Goal: Download file/media

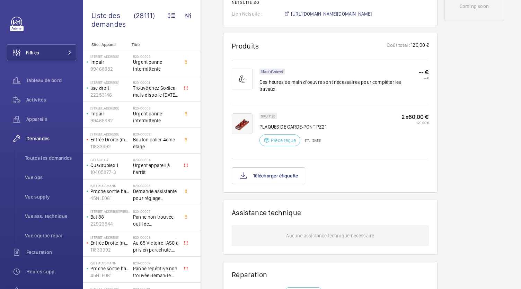
scroll to position [373, 0]
click at [285, 175] on button "Télécharger étiquette" at bounding box center [268, 176] width 73 height 17
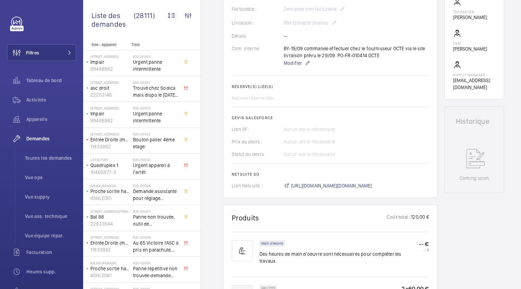
scroll to position [172, 0]
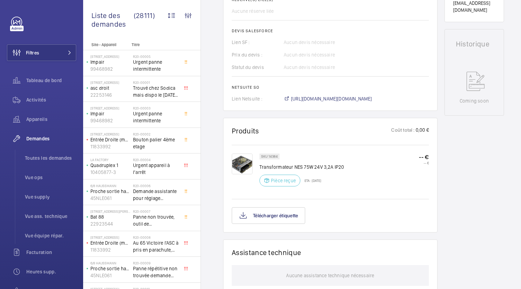
scroll to position [289, 0]
click at [264, 210] on button "Télécharger étiquette" at bounding box center [268, 216] width 73 height 17
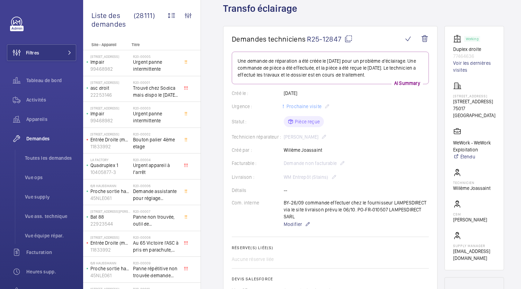
scroll to position [43, 0]
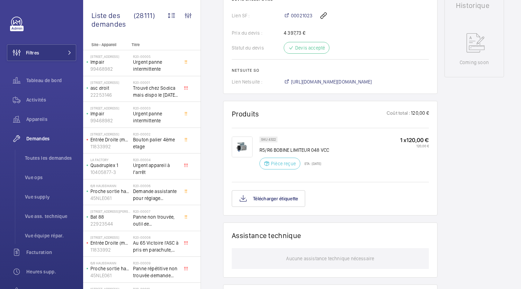
scroll to position [322, 0]
click at [272, 197] on button "Télécharger étiquette" at bounding box center [268, 197] width 73 height 17
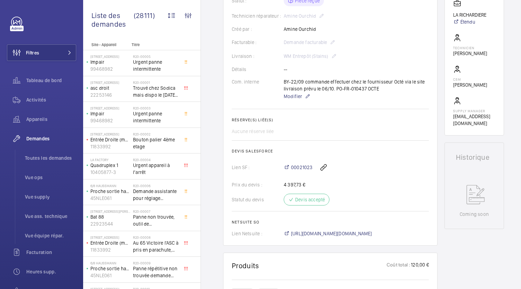
scroll to position [0, 0]
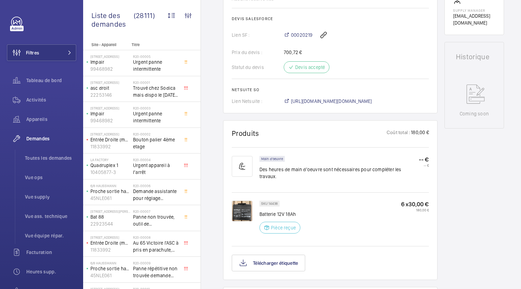
scroll to position [384, 0]
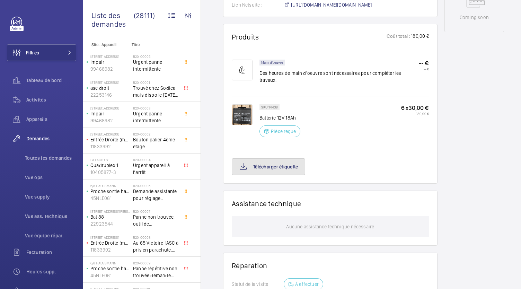
click at [298, 158] on button "Télécharger étiquette" at bounding box center [268, 166] width 73 height 17
